Goal: Navigation & Orientation: Understand site structure

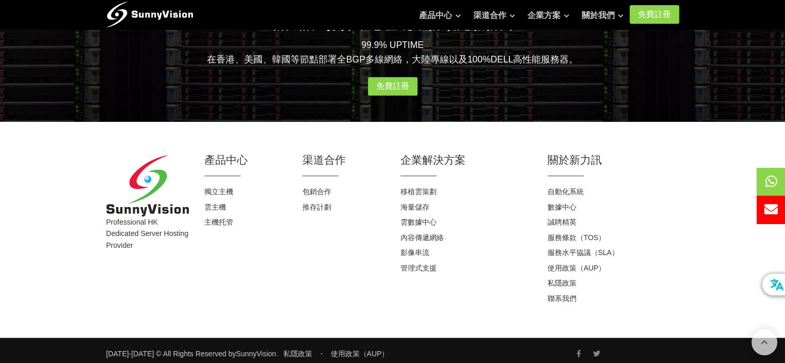
scroll to position [1153, 0]
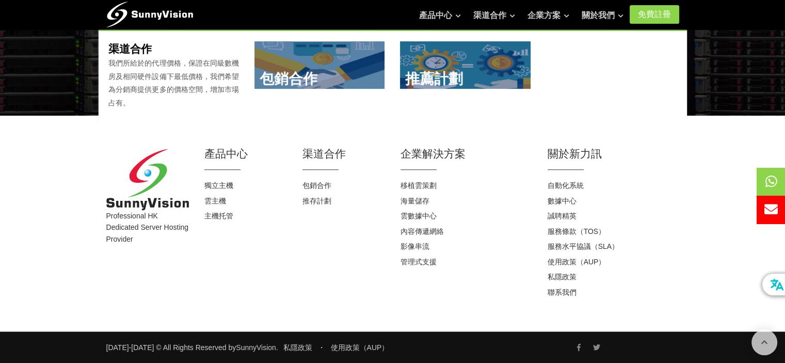
click at [365, 81] on link at bounding box center [319, 64] width 130 height 47
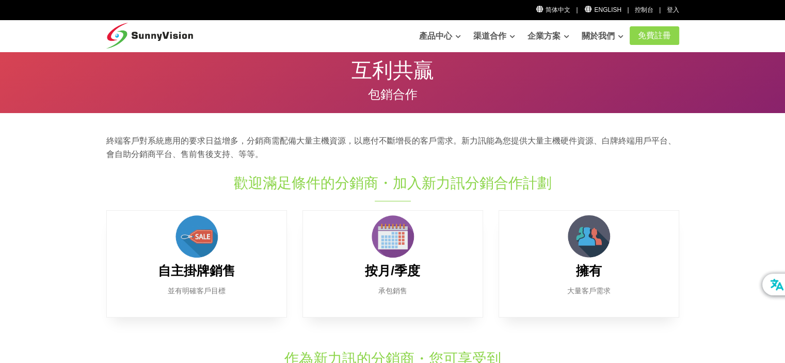
click at [538, 39] on link "企業方案" at bounding box center [548, 36] width 42 height 21
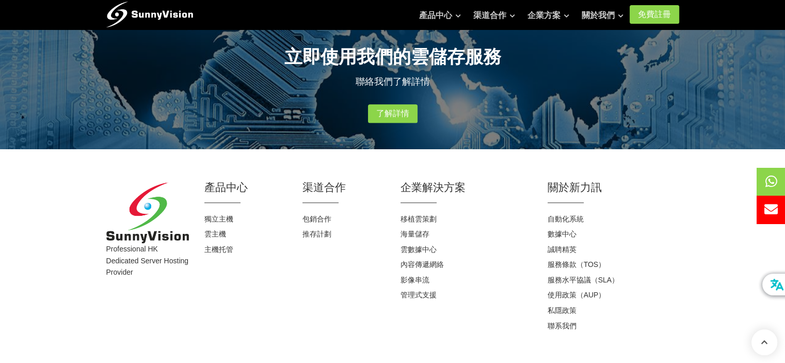
scroll to position [658, 0]
